Goal: Communication & Community: Answer question/provide support

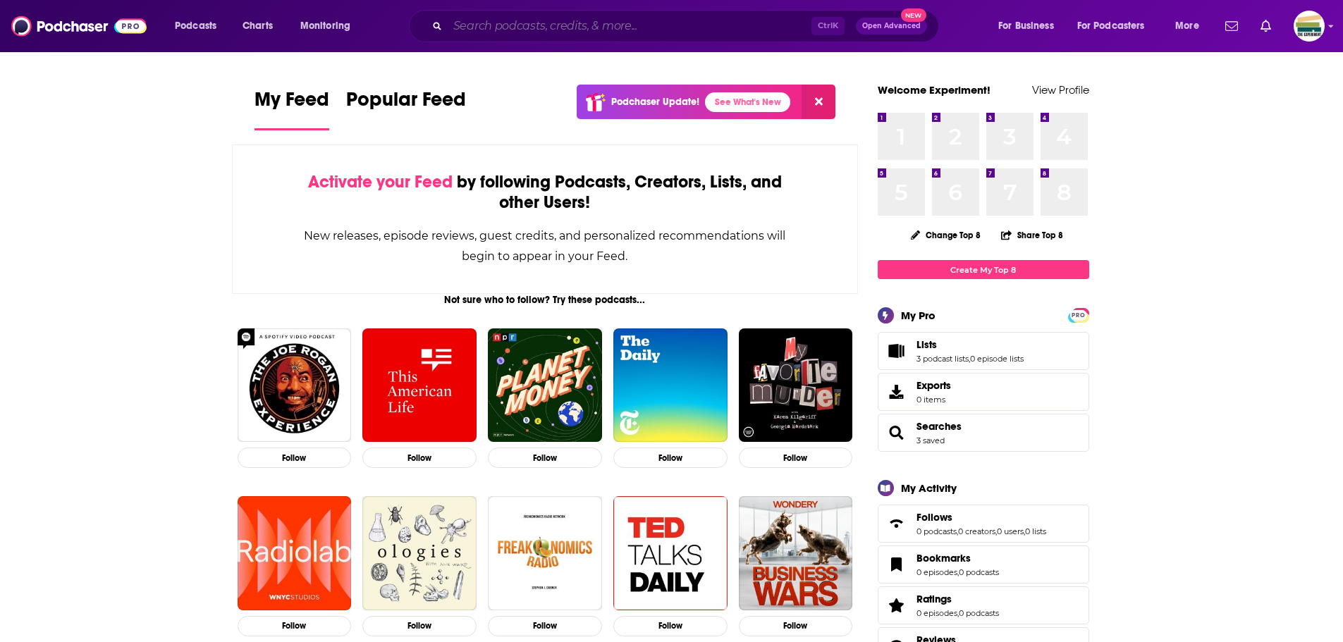
click at [521, 23] on input "Search podcasts, credits, & more..." at bounding box center [630, 26] width 364 height 23
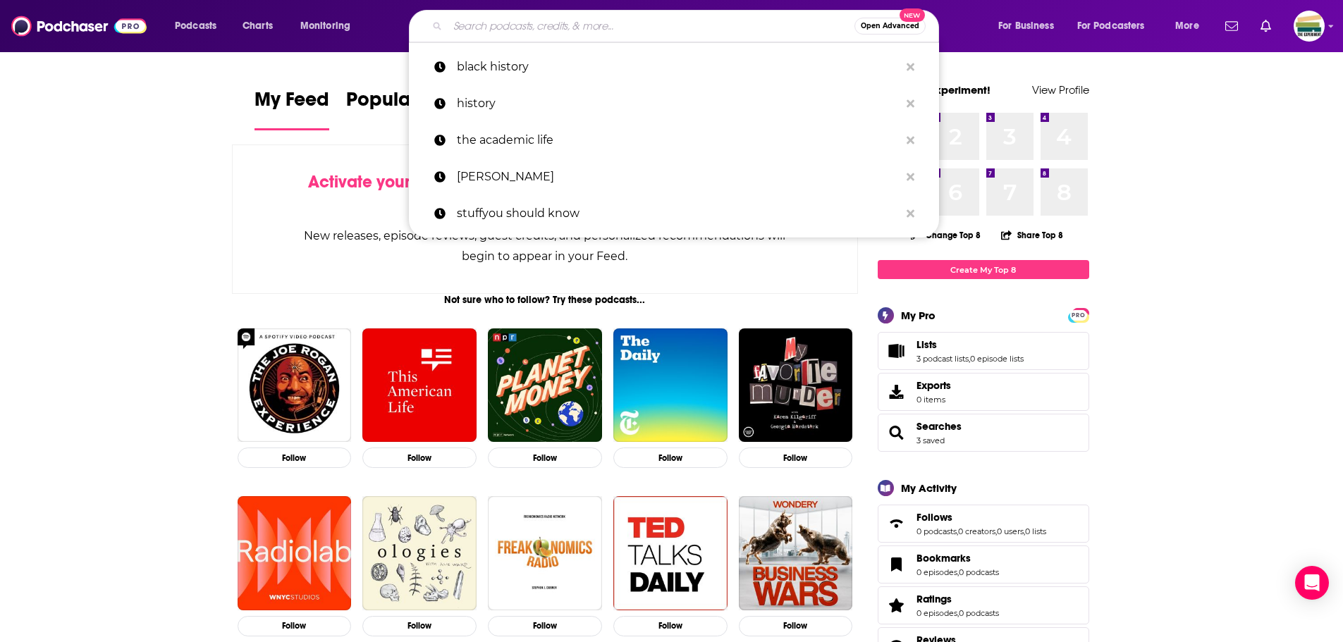
paste input "Origin Stories Podcast with [PERSON_NAME]"
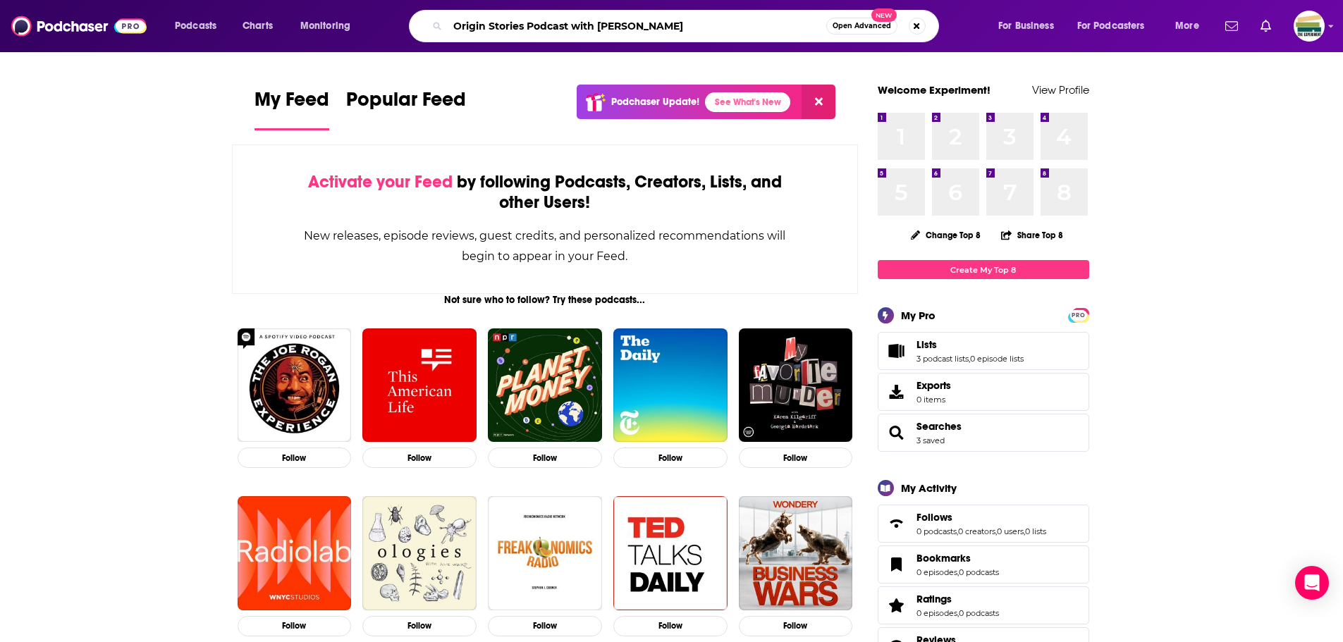
type input "Origin Stories Podcast with [PERSON_NAME]"
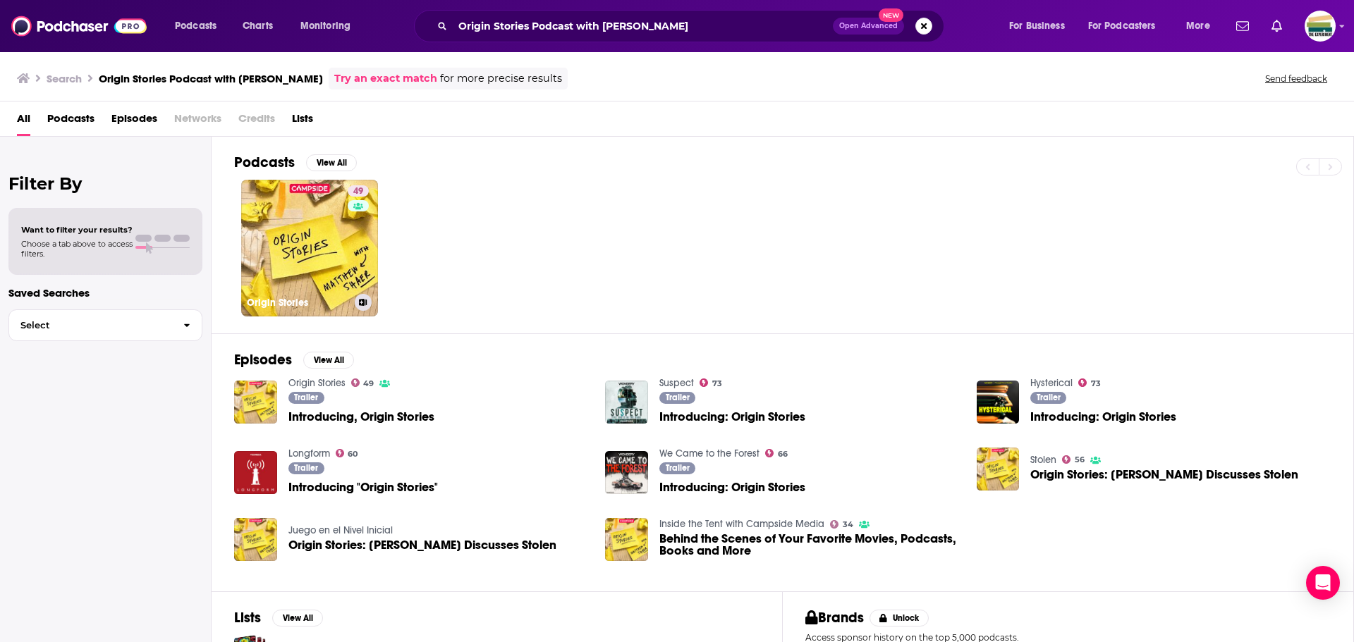
click at [325, 275] on link "49 Origin Stories" at bounding box center [309, 248] width 137 height 137
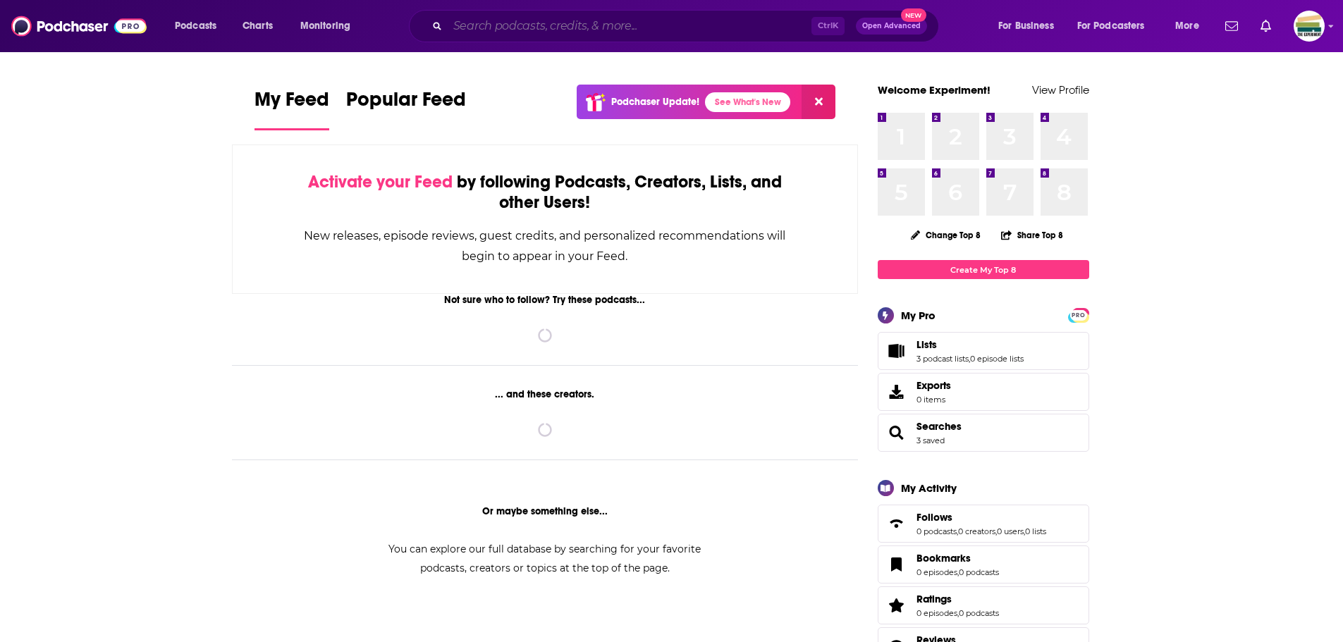
click at [557, 19] on input "Search podcasts, credits, & more..." at bounding box center [630, 26] width 364 height 23
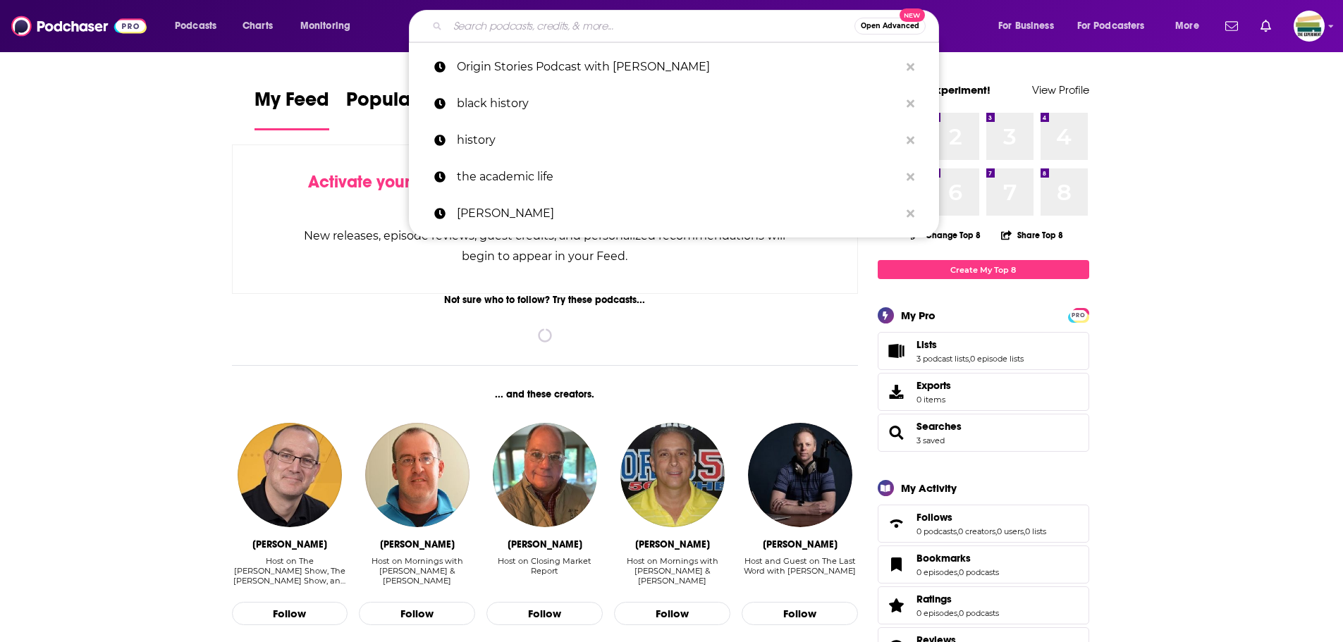
paste input "WAMC The Book Show"
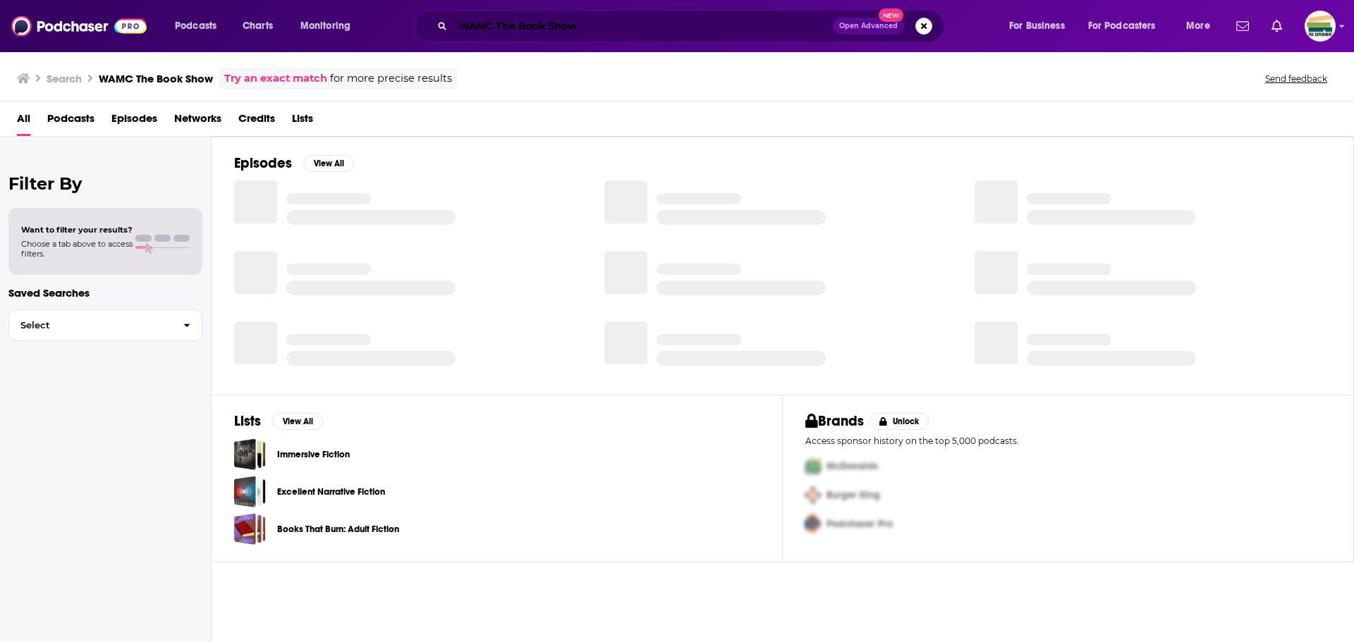
click at [470, 25] on input "WAMC The Book Show" at bounding box center [643, 26] width 380 height 23
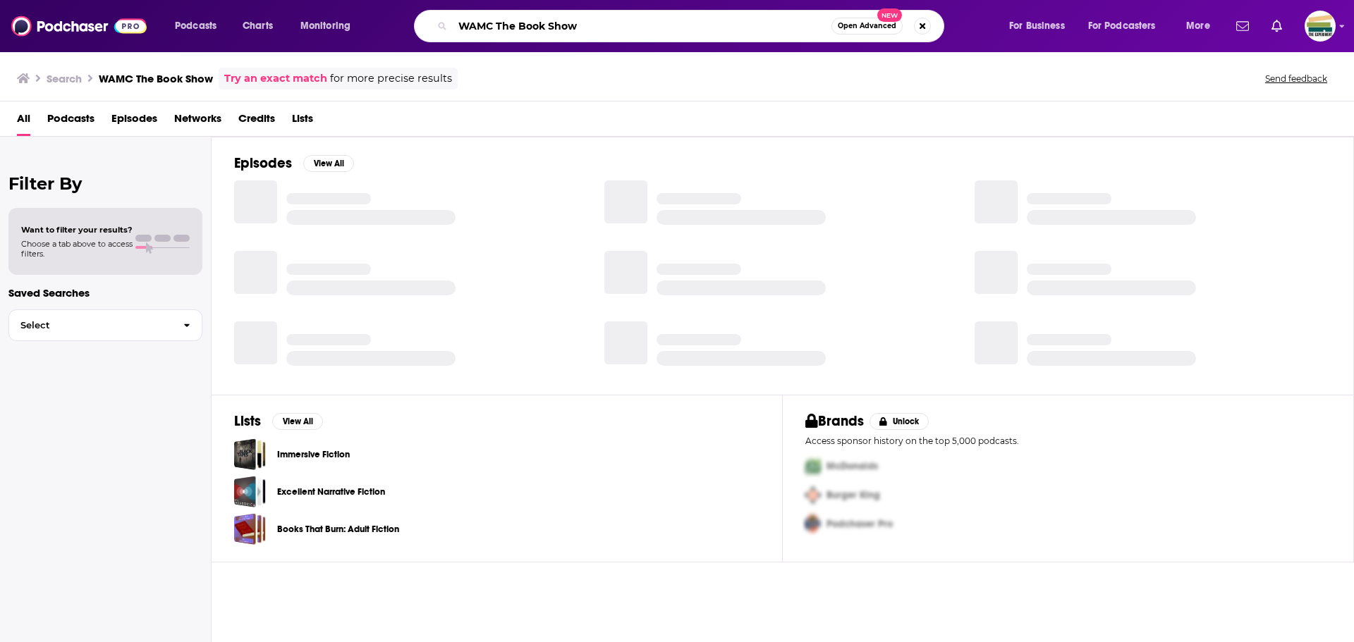
click at [470, 25] on input "WAMC The Book Show" at bounding box center [642, 26] width 379 height 23
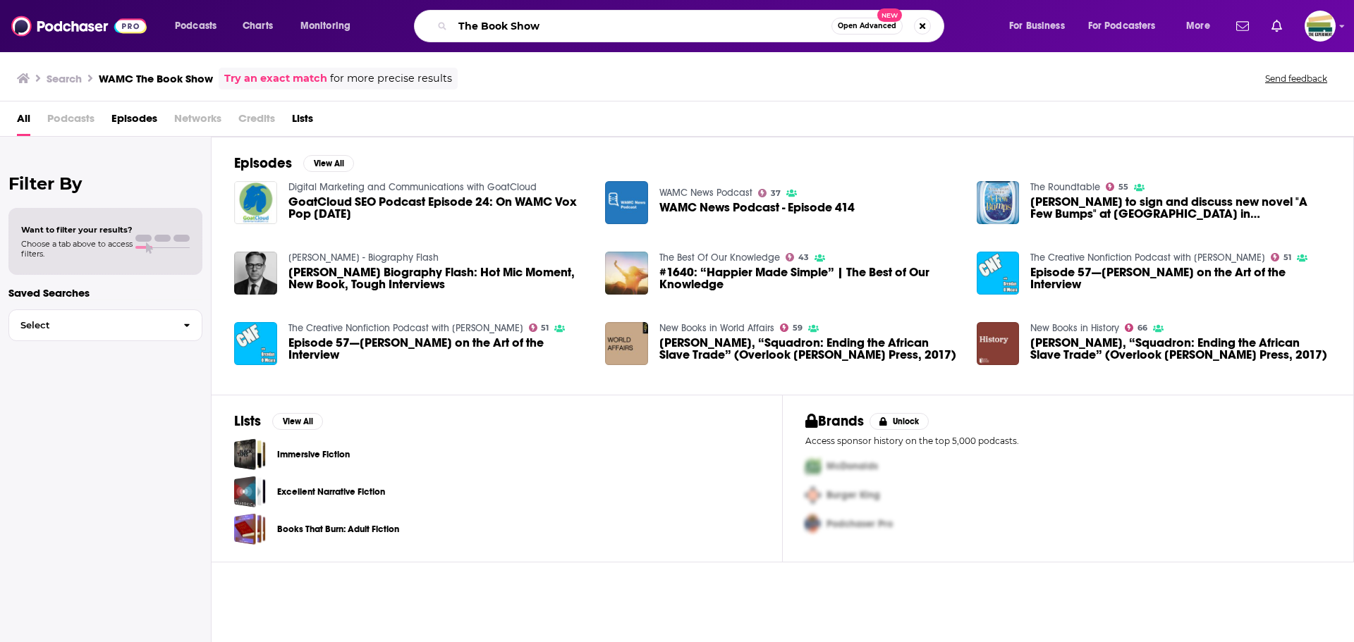
type input "The Book Show"
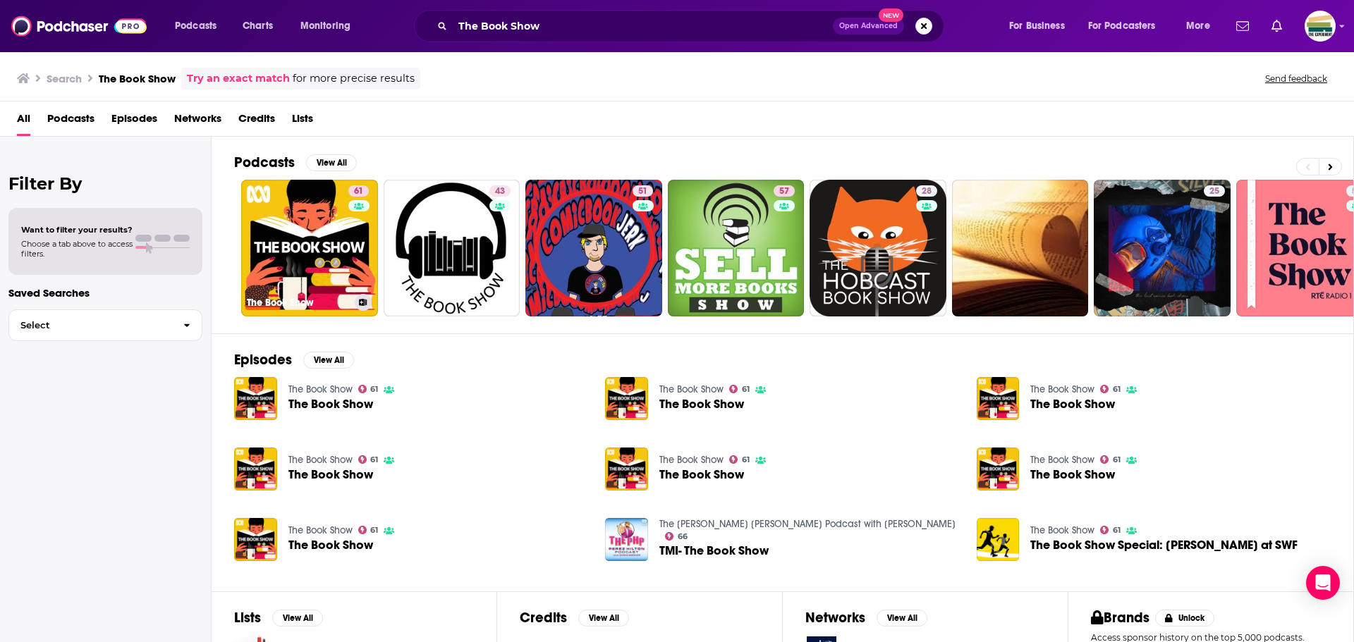
click at [317, 245] on link "61 The Book Show" at bounding box center [309, 248] width 137 height 137
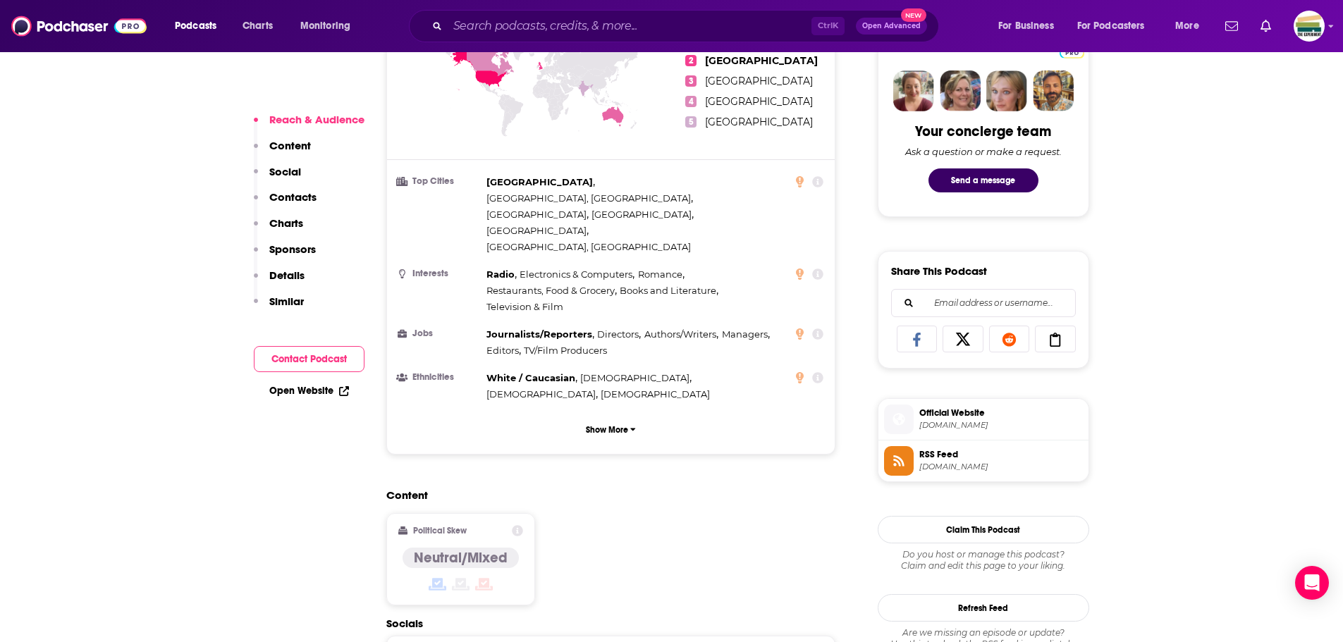
scroll to position [775, 0]
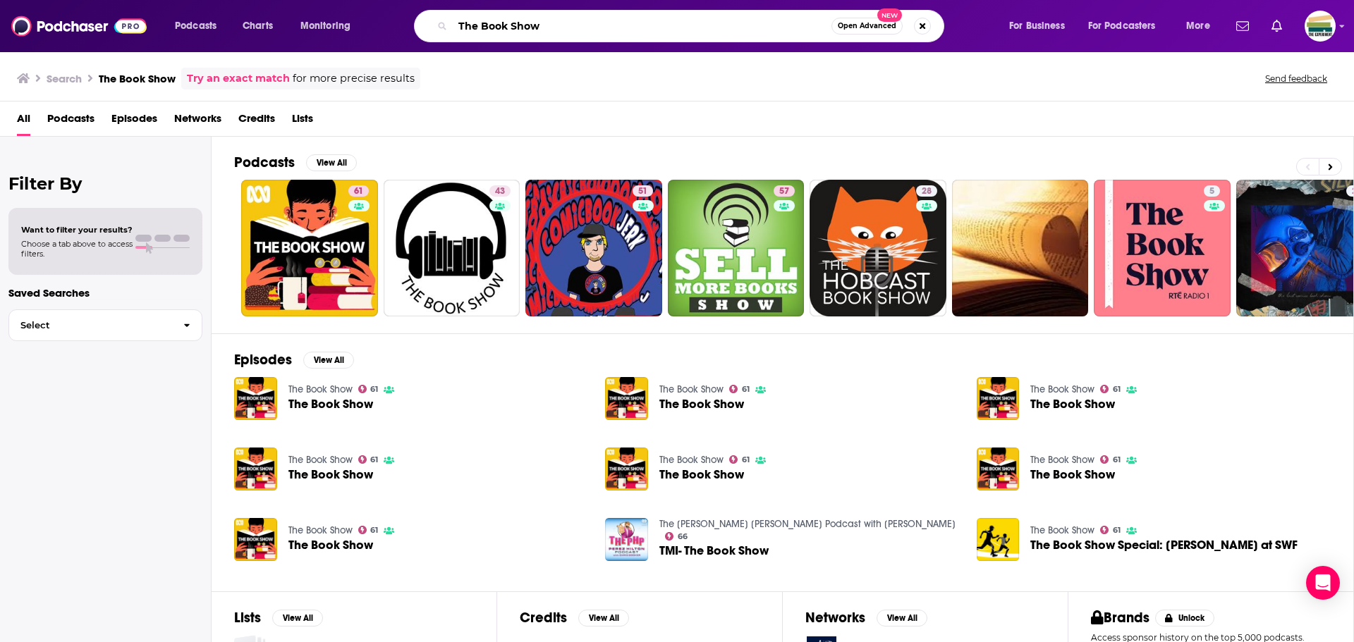
drag, startPoint x: 546, startPoint y: 21, endPoint x: 435, endPoint y: 25, distance: 111.4
click at [435, 25] on div "The Book Show Open Advanced New" at bounding box center [679, 26] width 530 height 32
type input "atlas obscura"
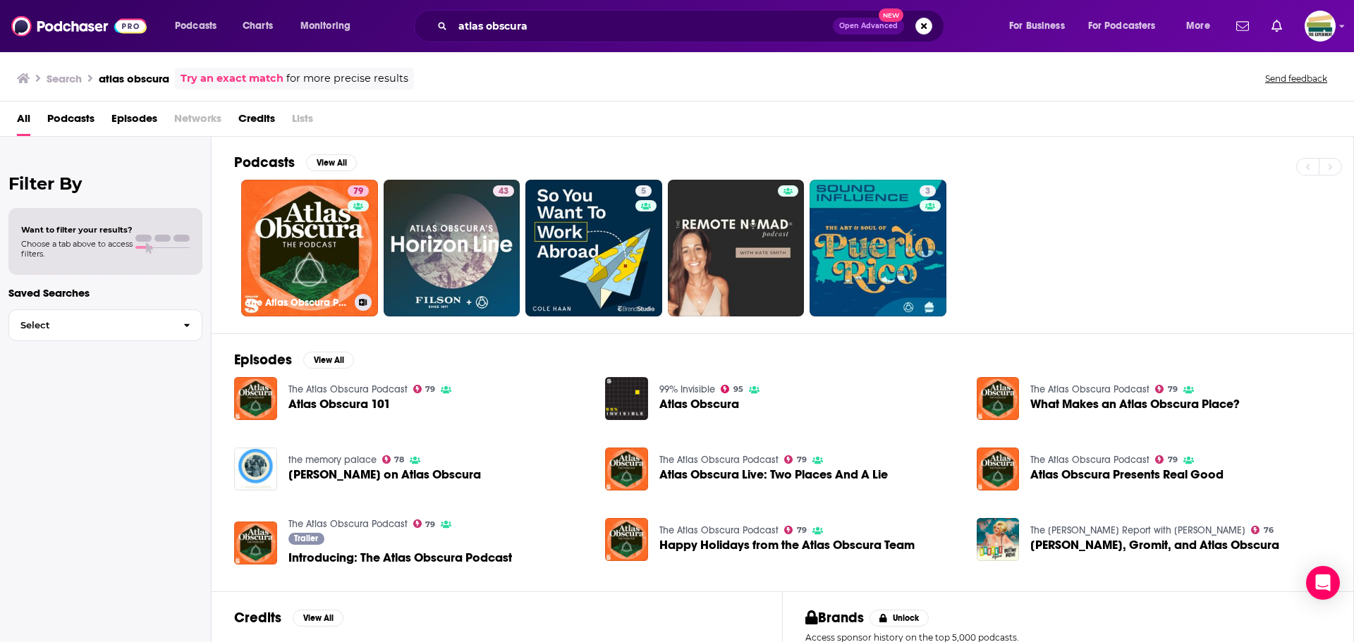
click at [321, 250] on link "79 The Atlas Obscura Podcast" at bounding box center [309, 248] width 137 height 137
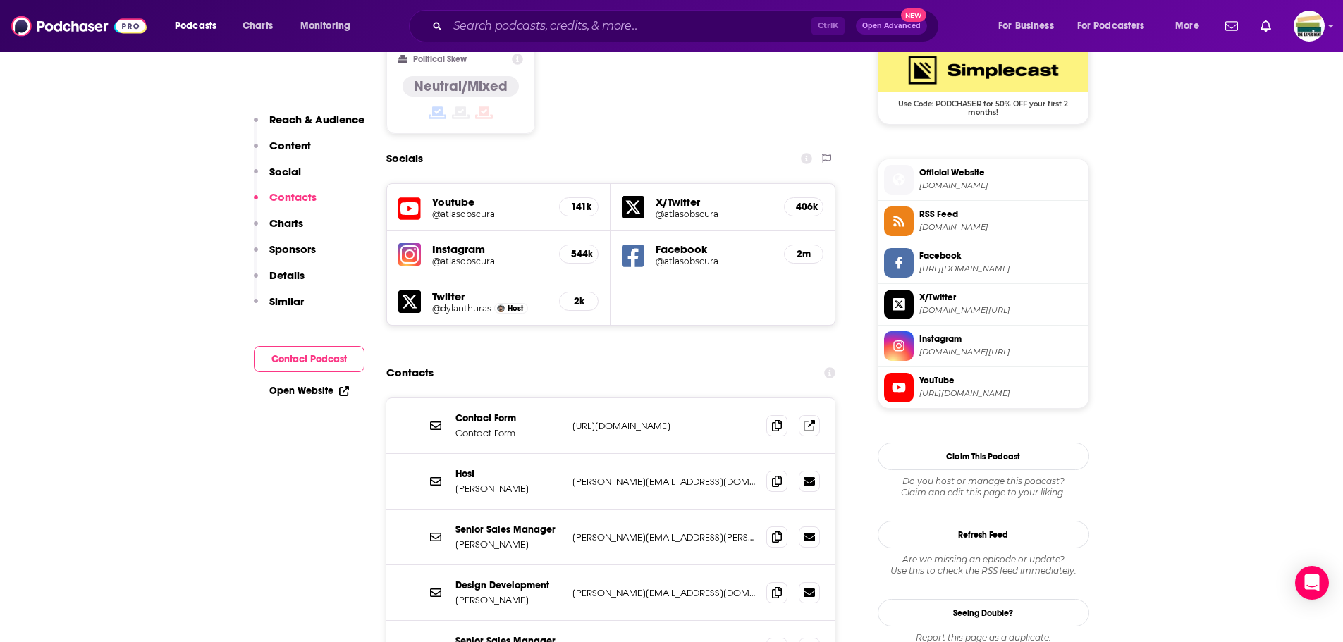
scroll to position [1198, 0]
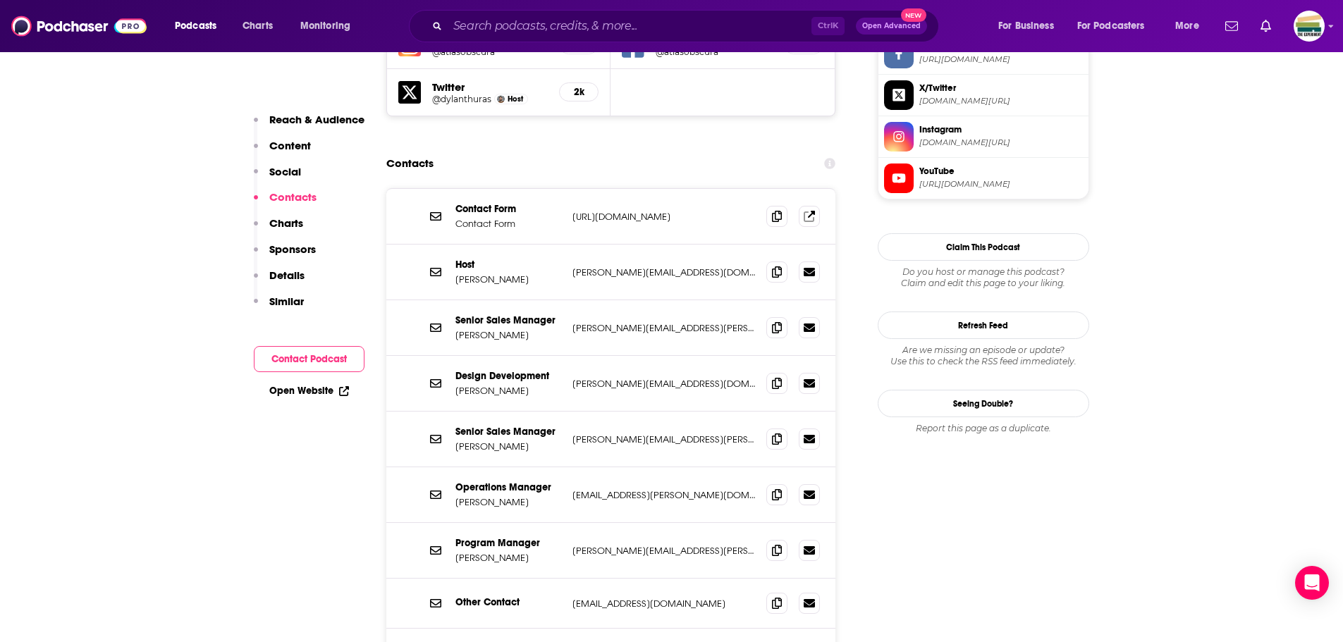
scroll to position [1410, 0]
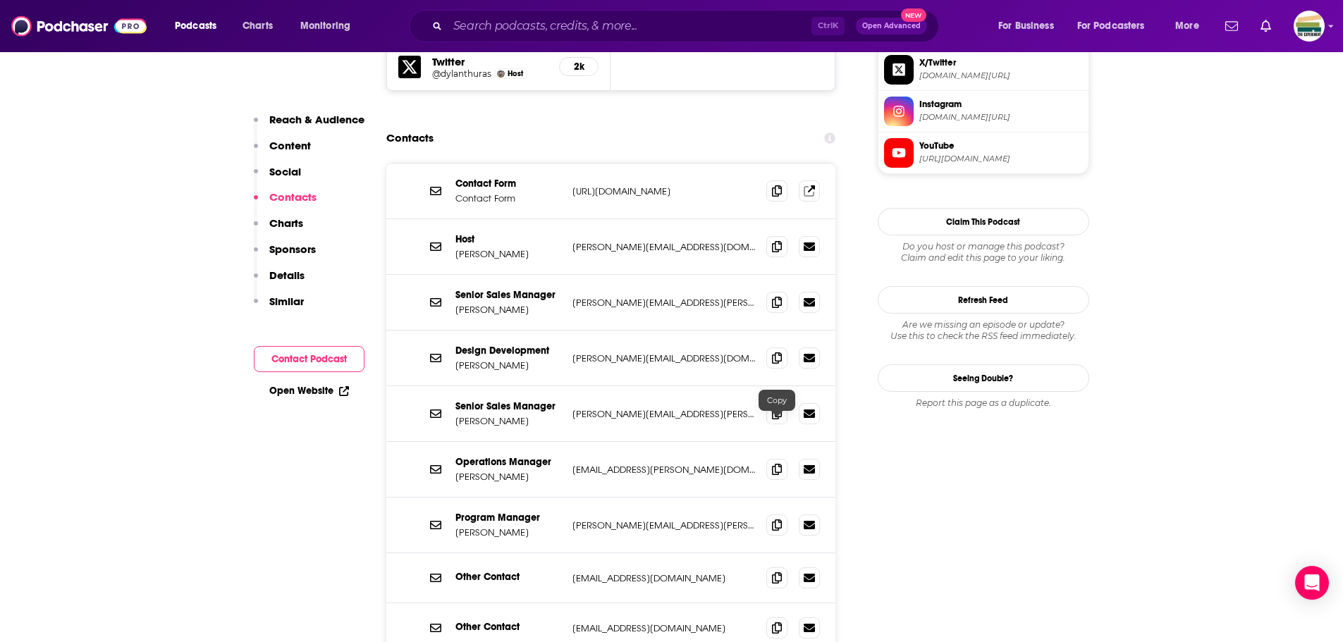
click at [783, 515] on span at bounding box center [776, 525] width 21 height 21
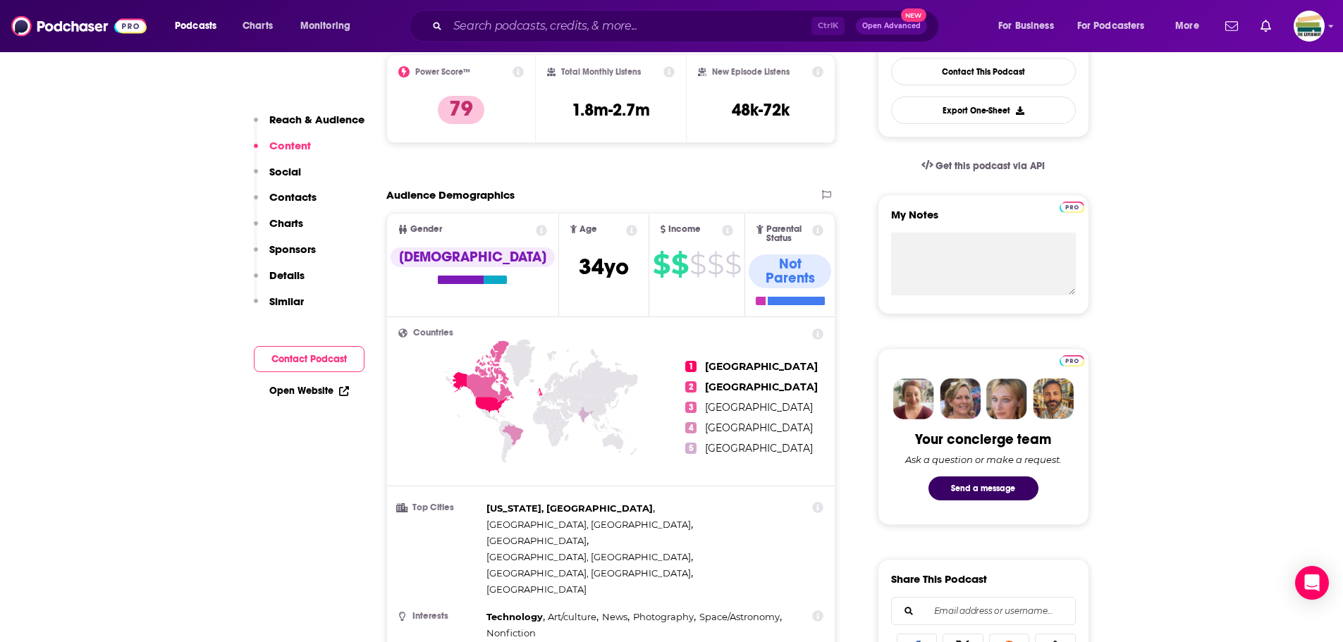
scroll to position [352, 0]
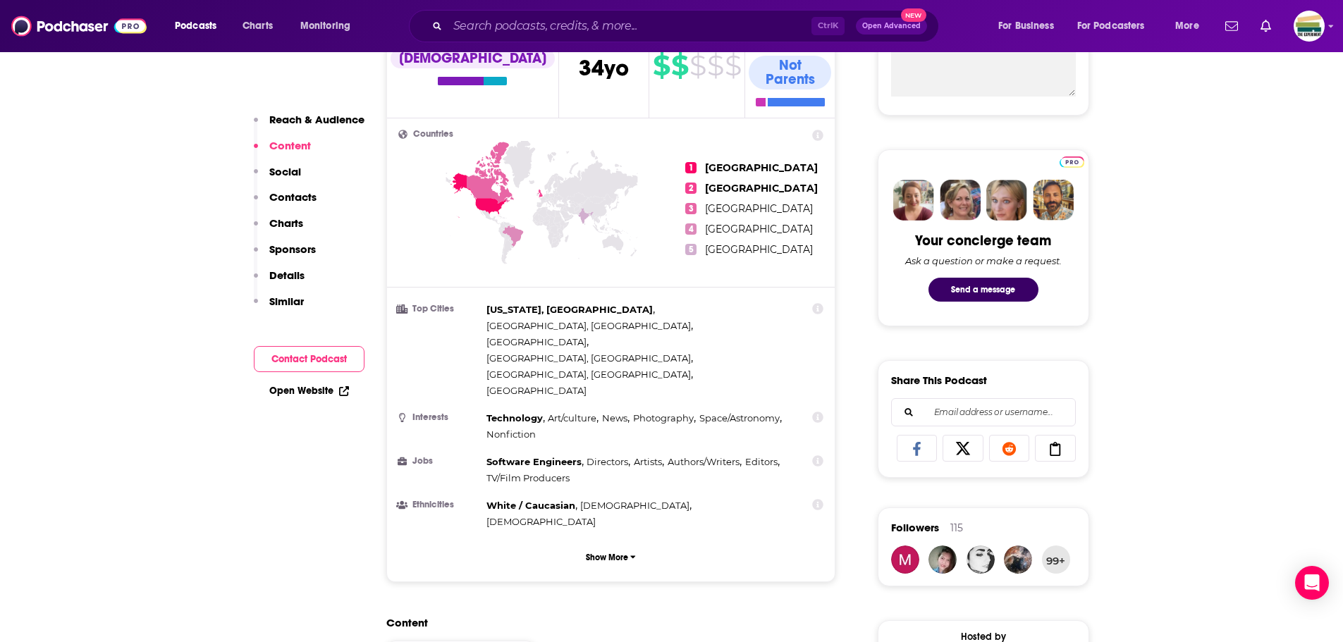
scroll to position [564, 0]
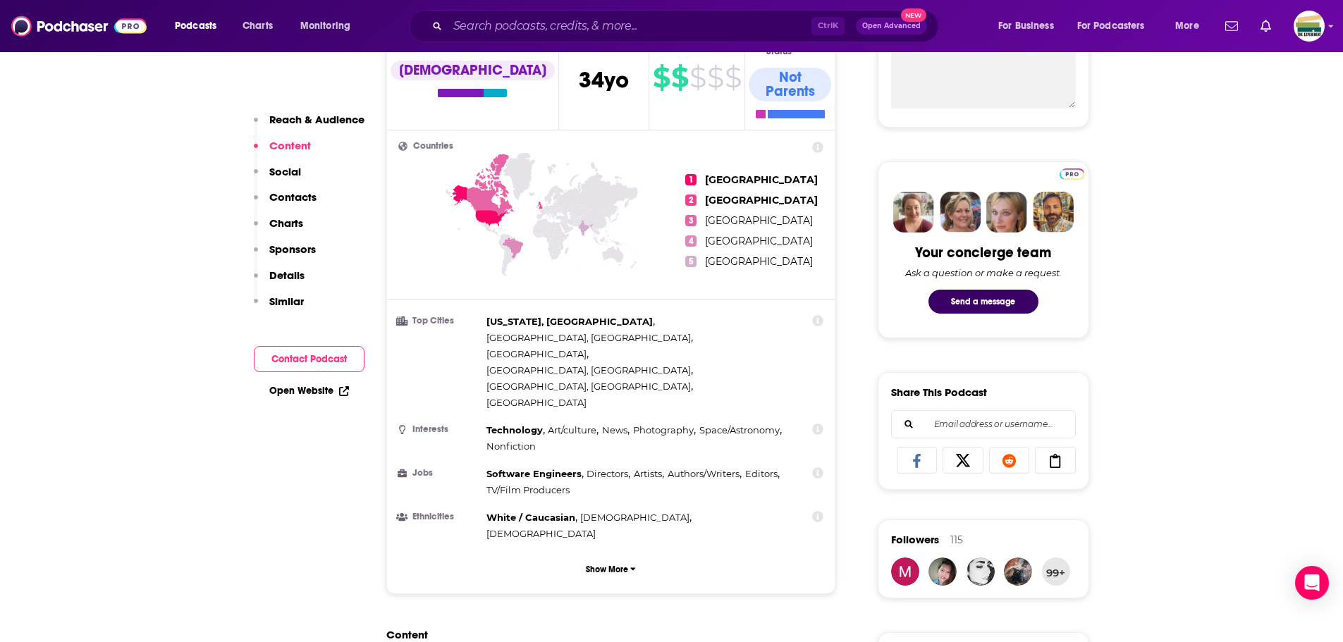
click at [1017, 299] on button "Send a message" at bounding box center [983, 302] width 110 height 24
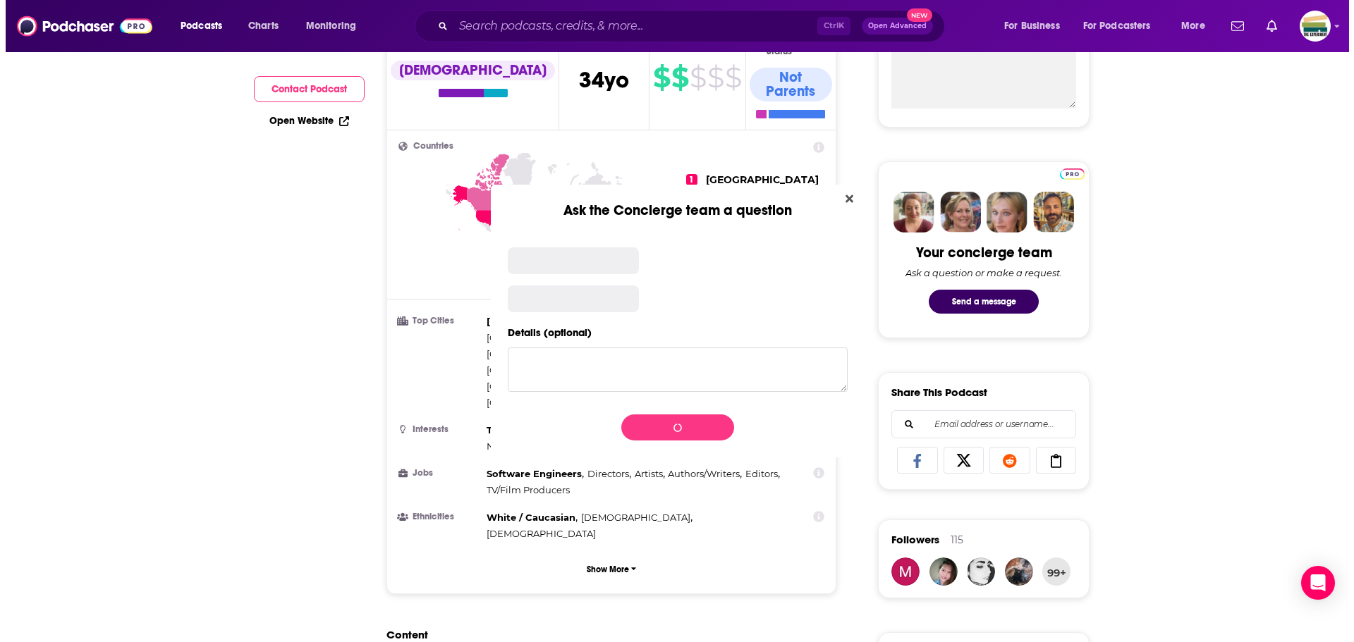
scroll to position [0, 0]
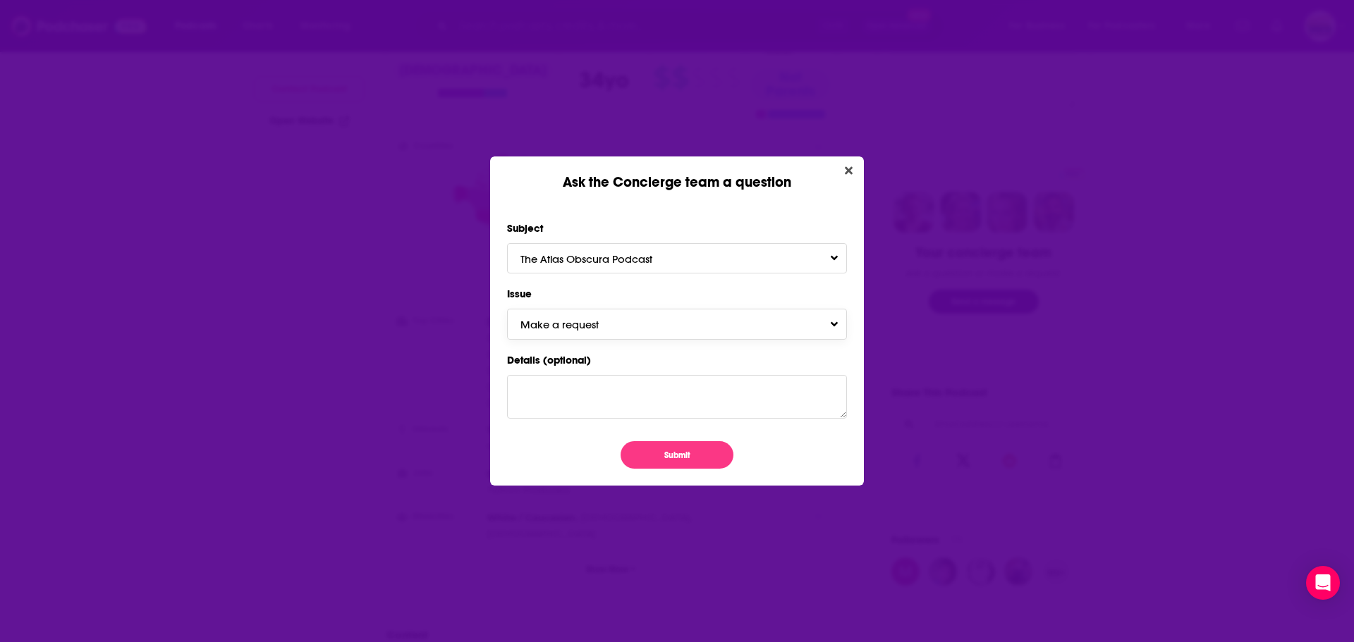
click at [591, 332] on button "Make a request" at bounding box center [677, 324] width 340 height 30
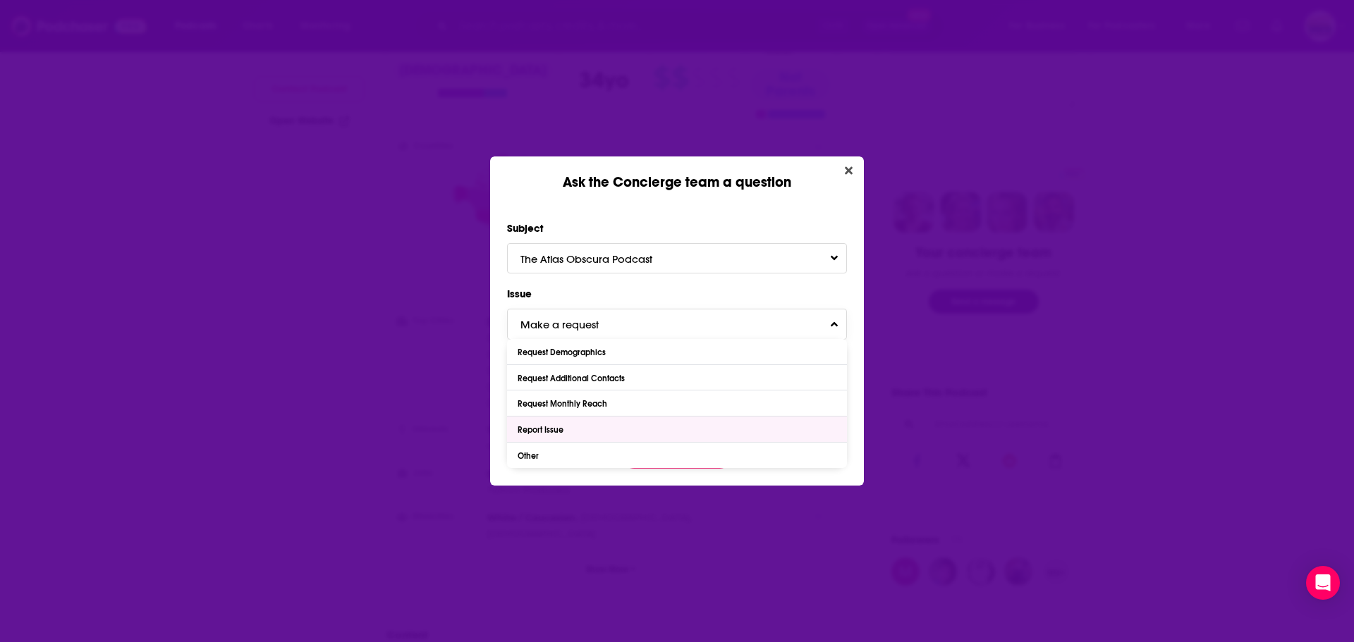
click at [569, 432] on div "Report Issue" at bounding box center [677, 429] width 340 height 25
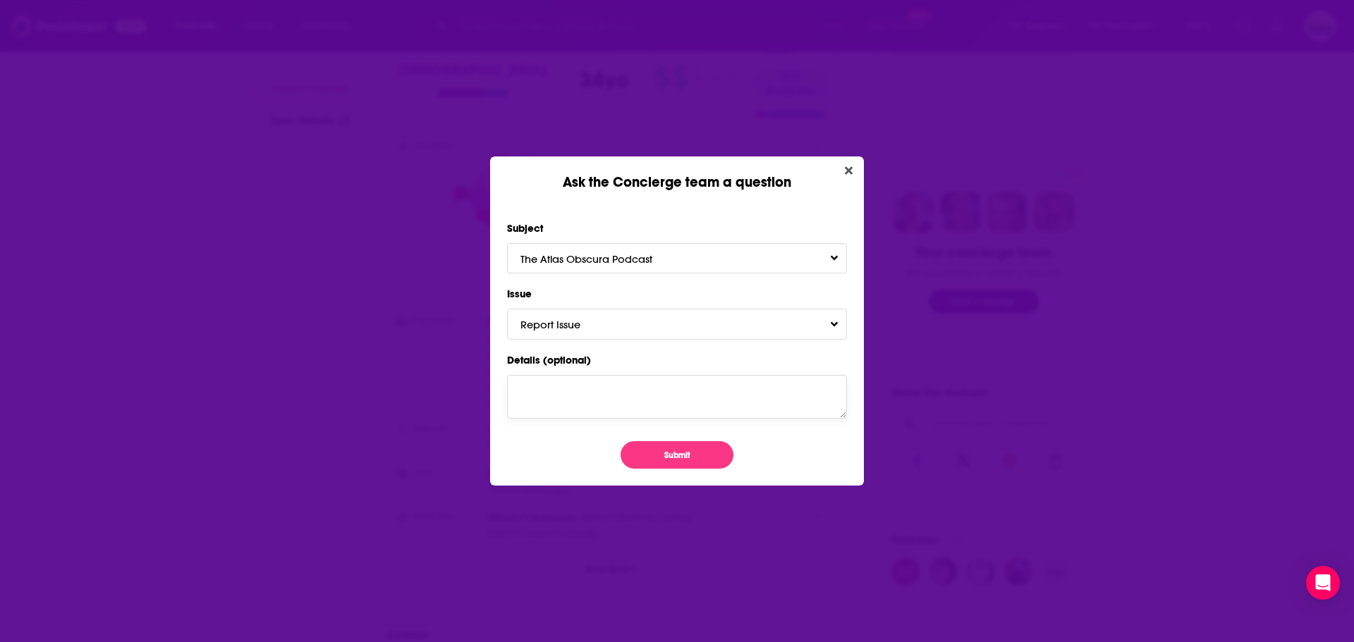
click at [586, 401] on textarea "Details (optional)" at bounding box center [677, 397] width 340 height 44
paste textarea "mailto:rachel.bouton@atlasobscura.com"
drag, startPoint x: 556, startPoint y: 382, endPoint x: 477, endPoint y: 387, distance: 79.1
click at [477, 387] on div "Ask the Concierge team a question Subject The Atlas Obscura Podcast Issue Repor…" at bounding box center [677, 321] width 1354 height 642
type textarea "rachel.bouton@atlasobscura.com bounces"
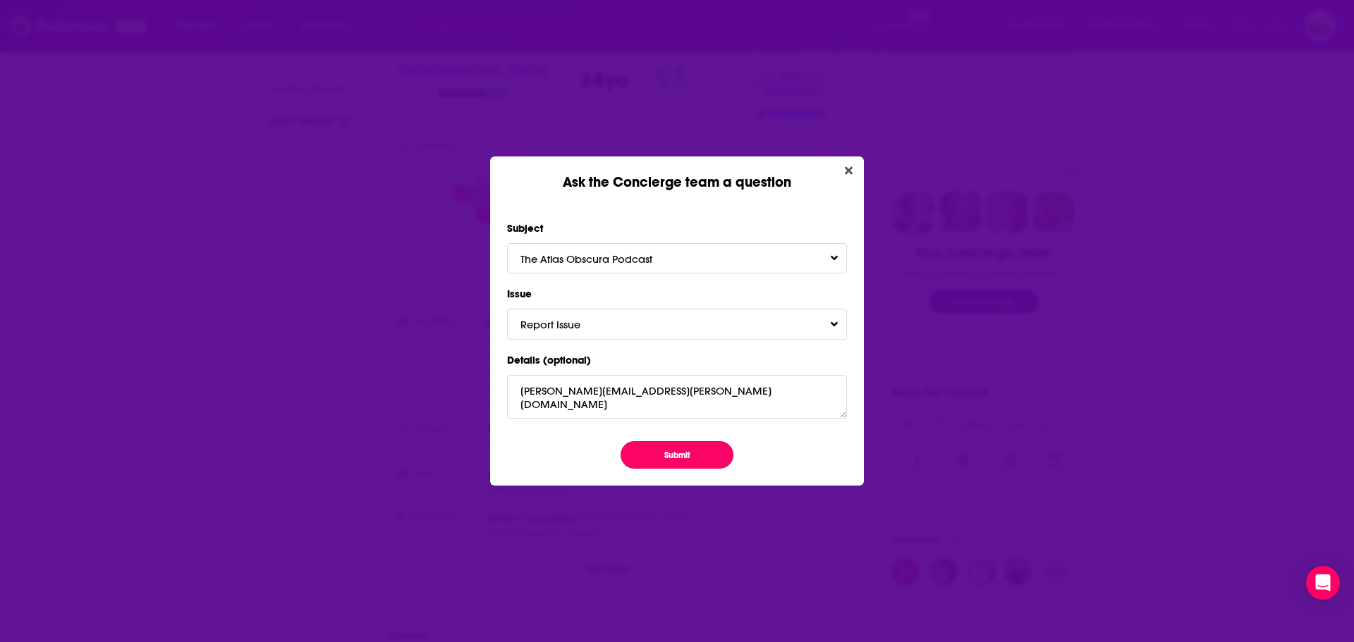
click at [675, 459] on button "Submit" at bounding box center [676, 454] width 113 height 27
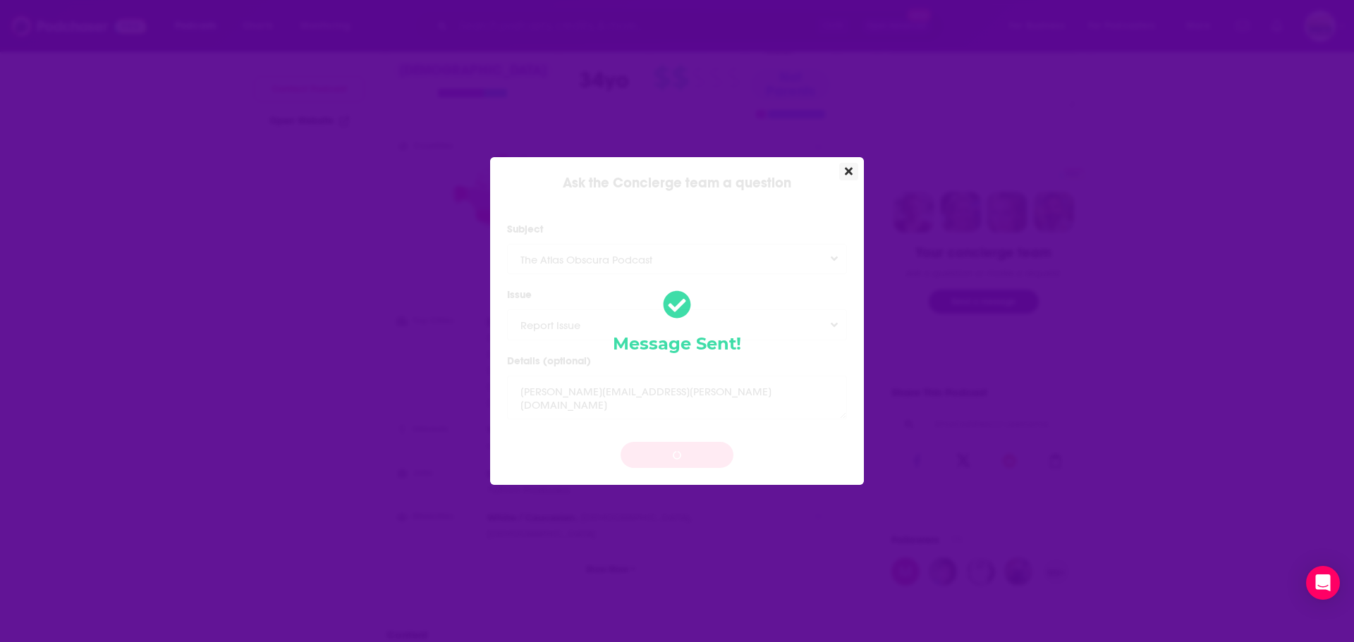
click at [845, 173] on icon "Close" at bounding box center [849, 171] width 8 height 11
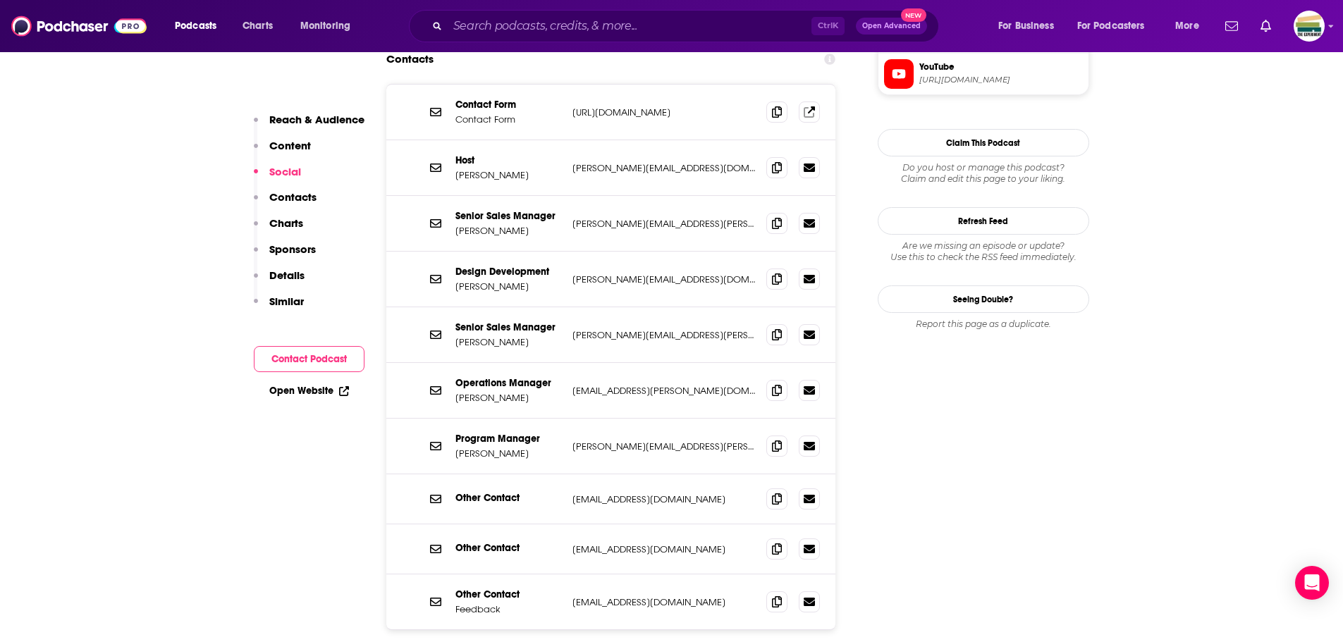
scroll to position [1410, 0]
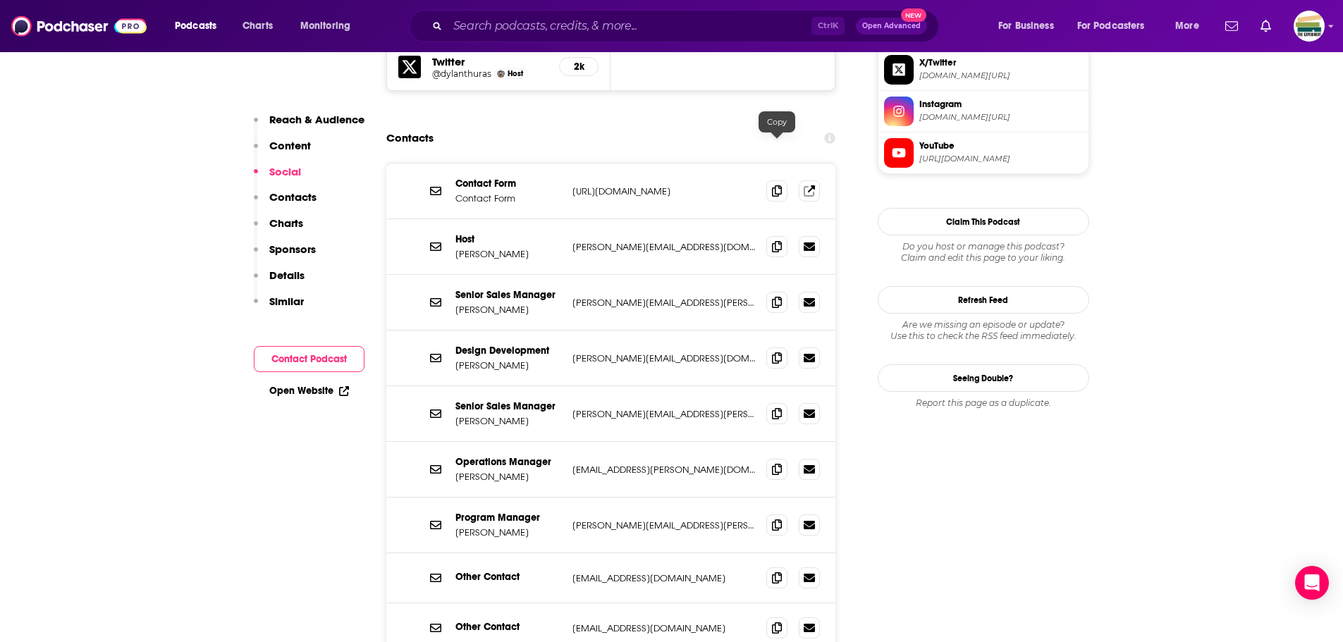
click at [778, 241] on icon at bounding box center [777, 246] width 10 height 11
